Goal: Check status: Check status

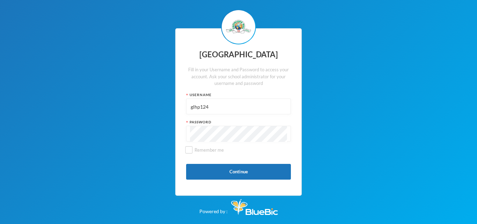
type input "glhp124"
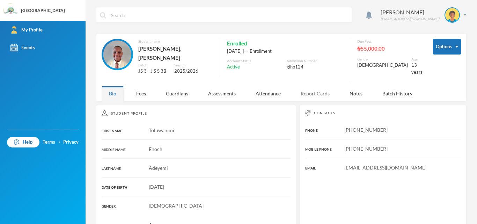
click at [298, 86] on div "Report Cards" at bounding box center [315, 93] width 44 height 15
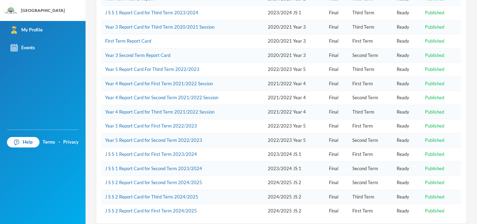
scroll to position [151, 0]
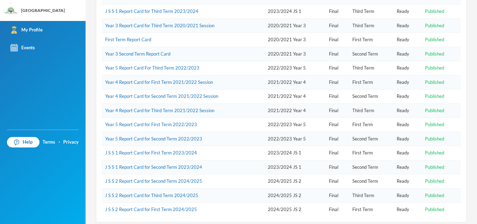
click at [271, 191] on td "2024/2025 JS 2" at bounding box center [294, 195] width 61 height 14
click at [240, 188] on td "J S S 2 Report Card for Third Term 2024/2025" at bounding box center [183, 195] width 163 height 14
click at [178, 192] on link "J S S 2 Report Card for Third Term 2024/2025" at bounding box center [151, 195] width 93 height 6
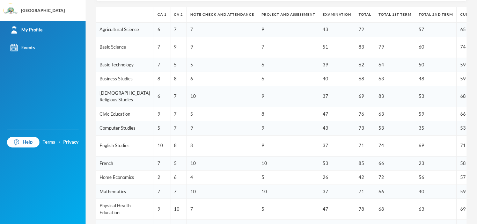
scroll to position [111, 0]
click at [326, 85] on td "40" at bounding box center [337, 78] width 36 height 14
click at [375, 85] on td "63" at bounding box center [395, 78] width 40 height 14
click at [263, 106] on td "9" at bounding box center [288, 95] width 61 height 21
